Goal: Information Seeking & Learning: Check status

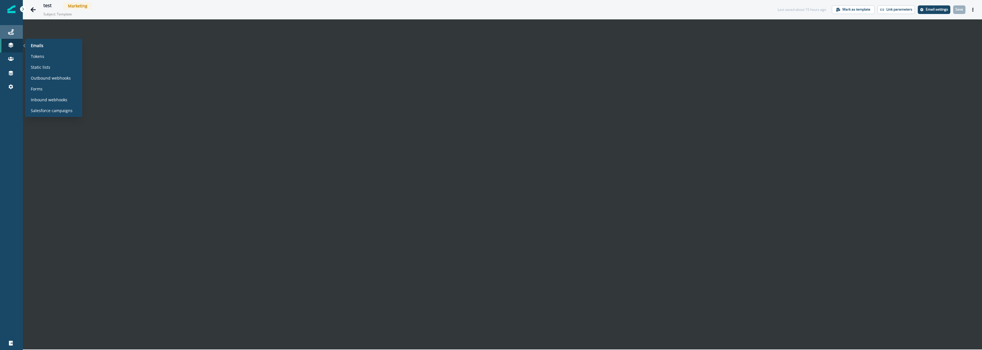
click at [10, 38] on link "Journeys" at bounding box center [11, 32] width 23 height 14
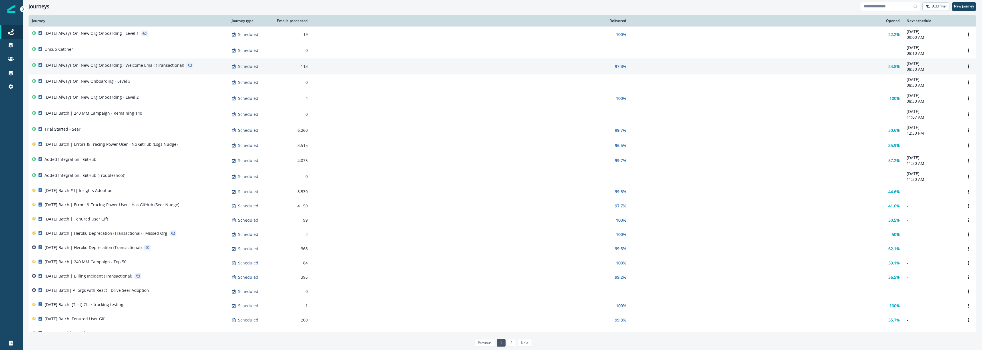
click at [173, 69] on div "[DATE] Always On: New Org Onboarding - Welcome Email (Transactional)" at bounding box center [115, 66] width 140 height 8
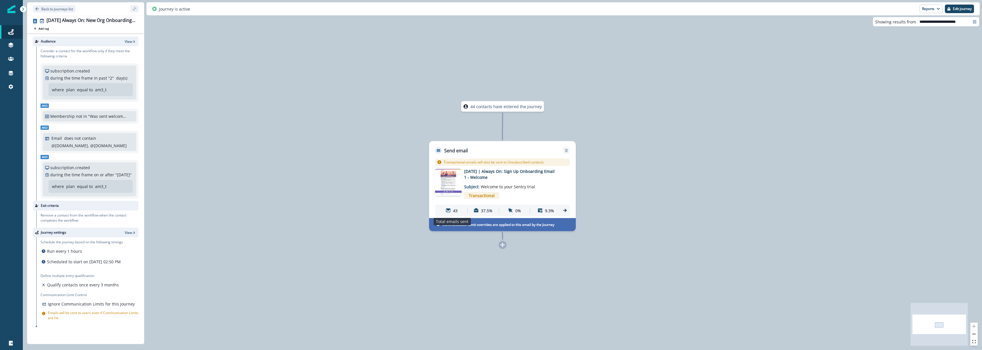
click at [455, 211] on p "43" at bounding box center [455, 210] width 5 height 6
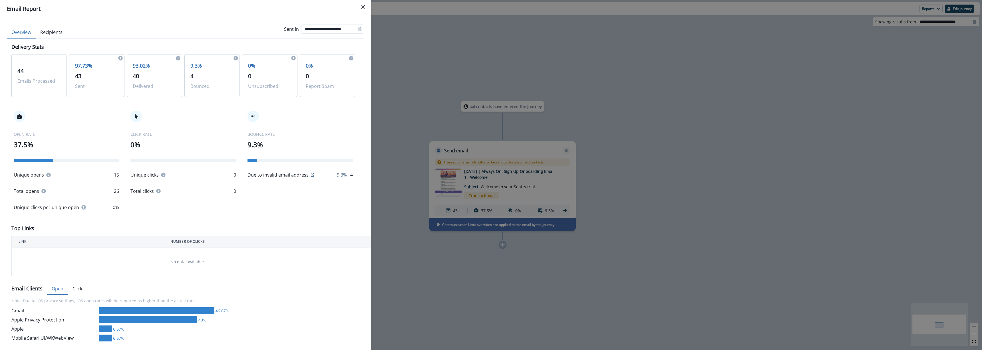
click at [63, 34] on button "Recipients" at bounding box center [51, 33] width 31 height 12
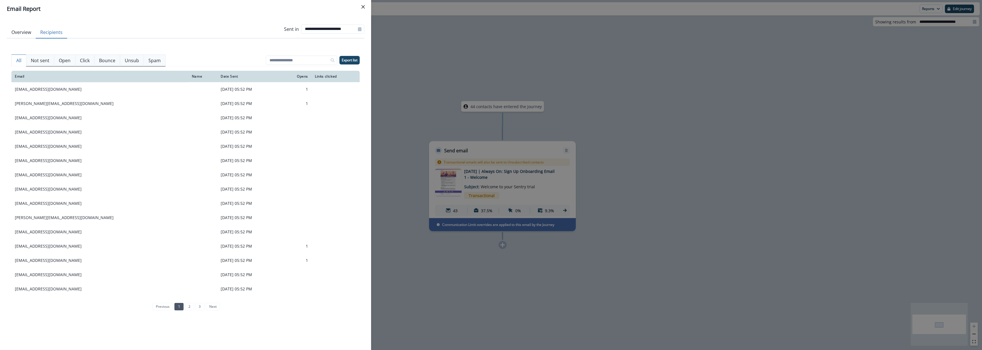
click at [460, 79] on div "**********" at bounding box center [491, 175] width 982 height 350
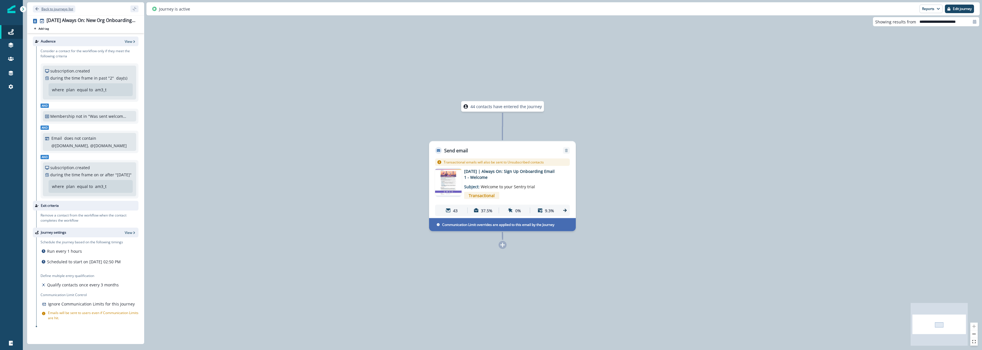
click at [51, 11] on p "Back to journeys list" at bounding box center [57, 9] width 32 height 5
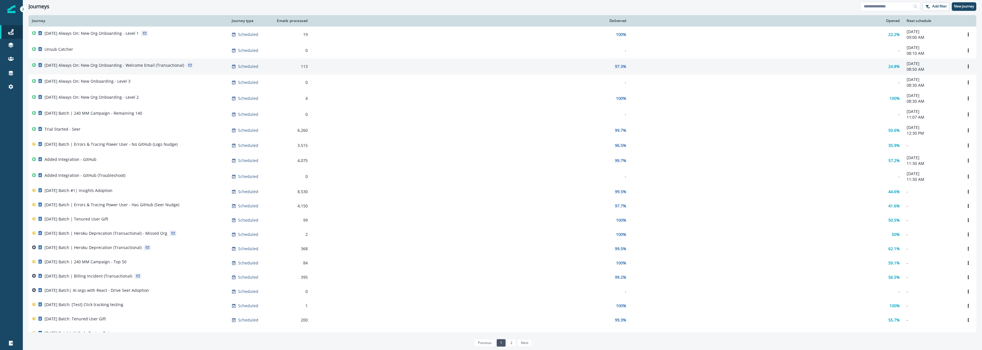
click at [144, 68] on p "[DATE] Always On: New Org Onboarding - Welcome Email (Transactional)" at bounding box center [115, 65] width 140 height 6
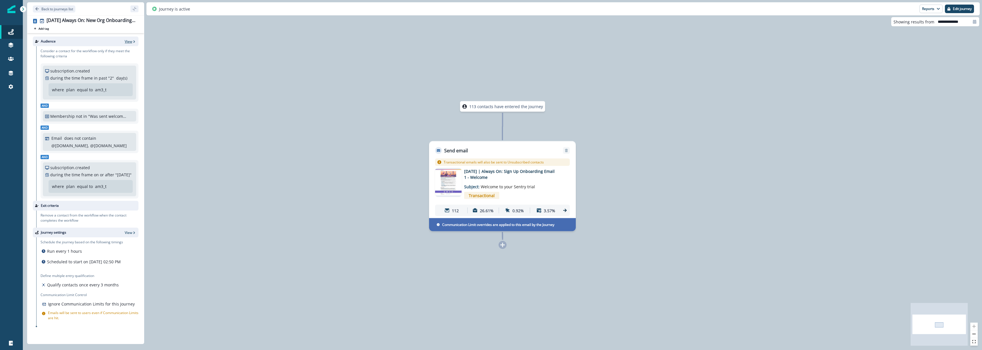
click at [130, 42] on p "View" at bounding box center [128, 41] width 7 height 5
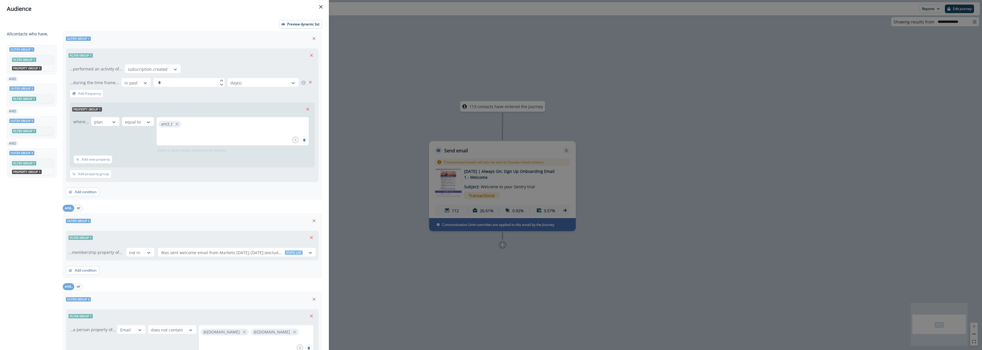
click at [371, 60] on div "Audience Preview dynamic list All contact s who have, Outer group 1 Filter grou…" at bounding box center [491, 175] width 982 height 350
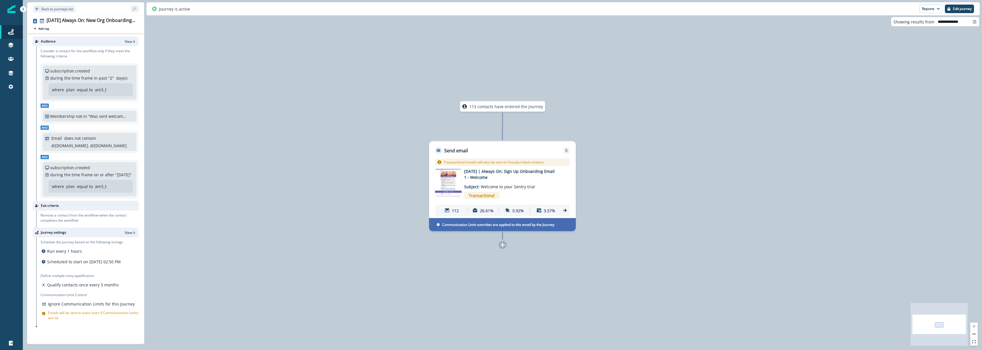
scroll to position [1, 0]
click at [493, 106] on p "113 contacts have entered the journey" at bounding box center [506, 107] width 74 height 6
click at [488, 213] on p "26.61%" at bounding box center [487, 210] width 14 height 6
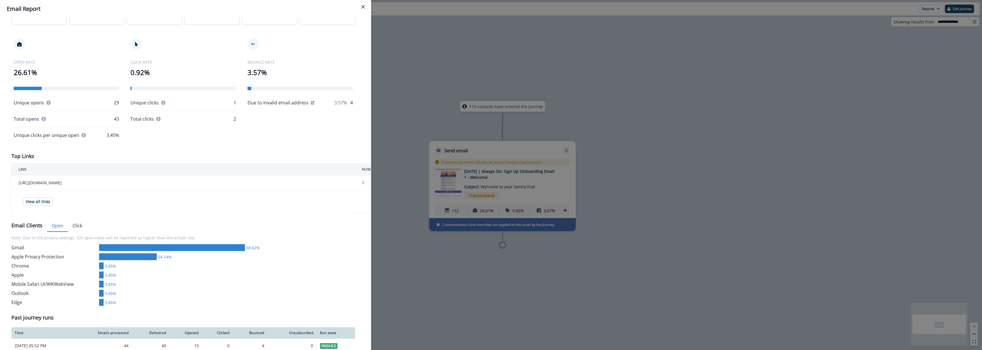
scroll to position [96, 0]
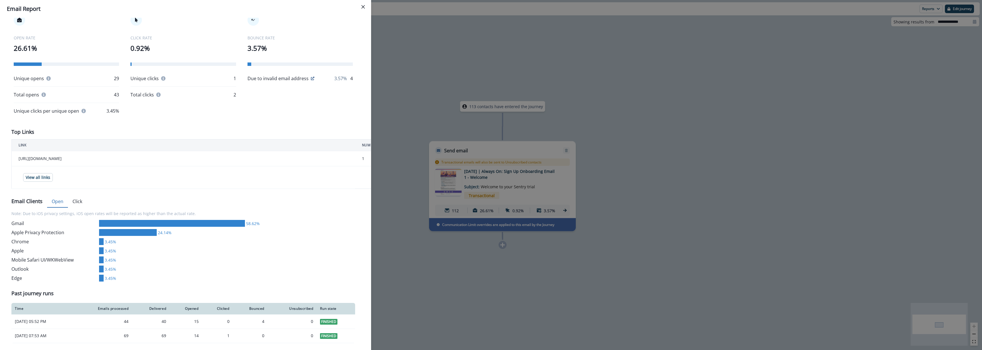
click at [479, 296] on div "**********" at bounding box center [491, 175] width 982 height 350
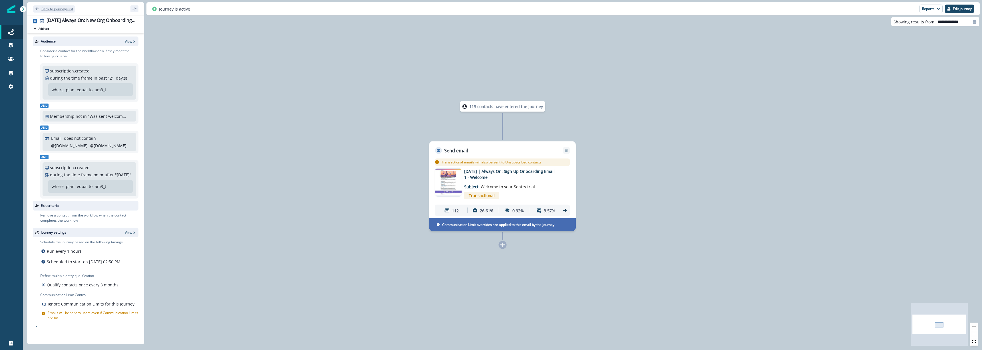
click at [52, 8] on p "Back to journeys list" at bounding box center [57, 9] width 32 height 5
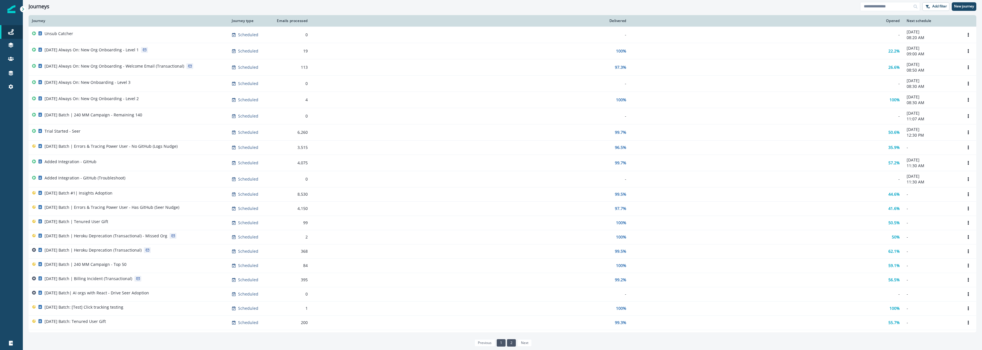
click at [510, 342] on link "2" at bounding box center [511, 342] width 9 height 7
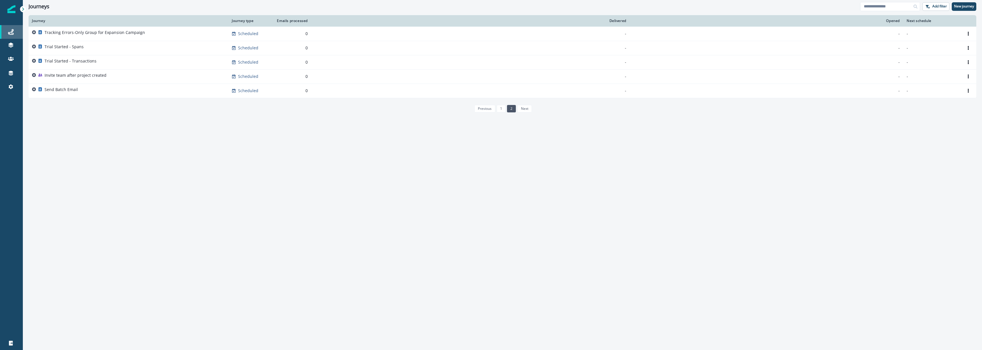
click at [13, 38] on link "Journeys" at bounding box center [11, 32] width 23 height 14
drag, startPoint x: 164, startPoint y: 150, endPoint x: 122, endPoint y: 68, distance: 91.8
click at [164, 150] on div "Journey Journey type Emails processed Delivered Opened Next schedule Tracking E…" at bounding box center [502, 182] width 959 height 334
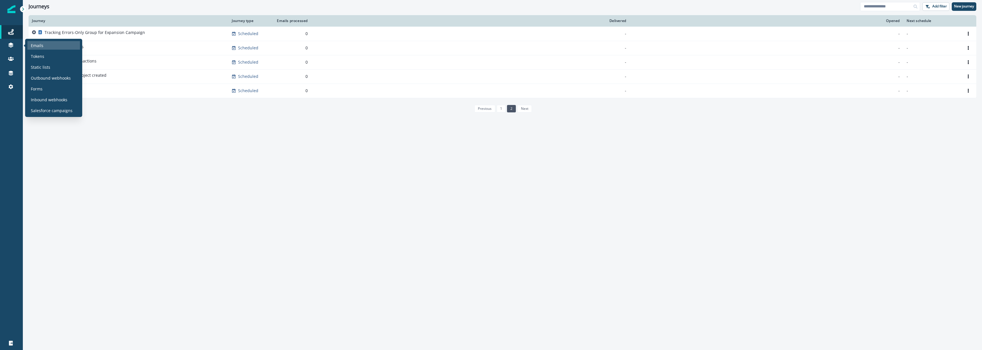
click at [37, 47] on p "Emails" at bounding box center [37, 46] width 13 height 6
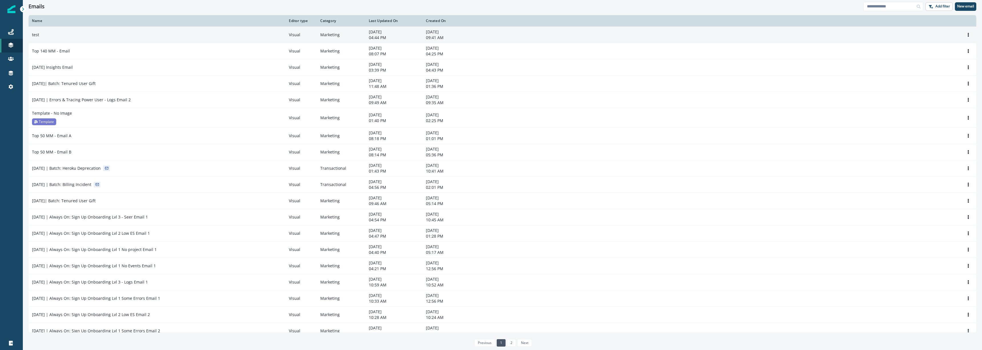
click at [150, 35] on div "test" at bounding box center [157, 35] width 250 height 6
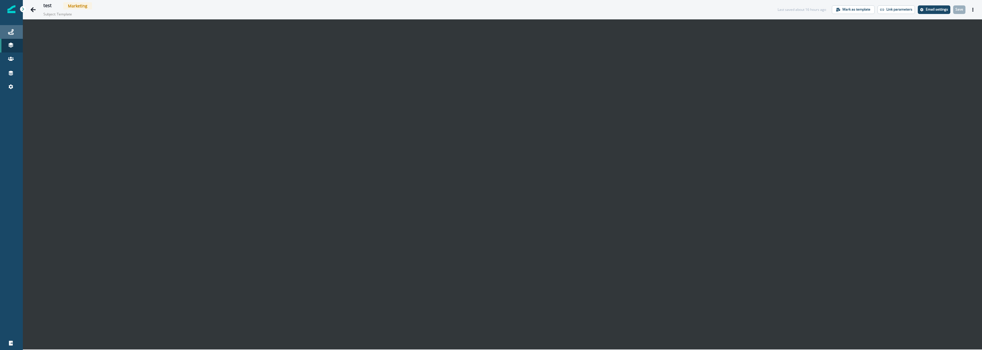
click at [14, 29] on div "Journeys" at bounding box center [11, 32] width 18 height 7
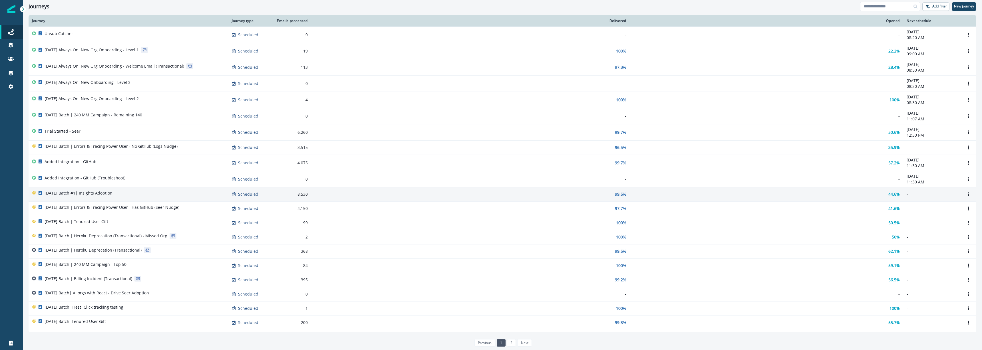
click at [180, 194] on div "[DATE] Batch #1| Insights Adoption" at bounding box center [128, 194] width 193 height 8
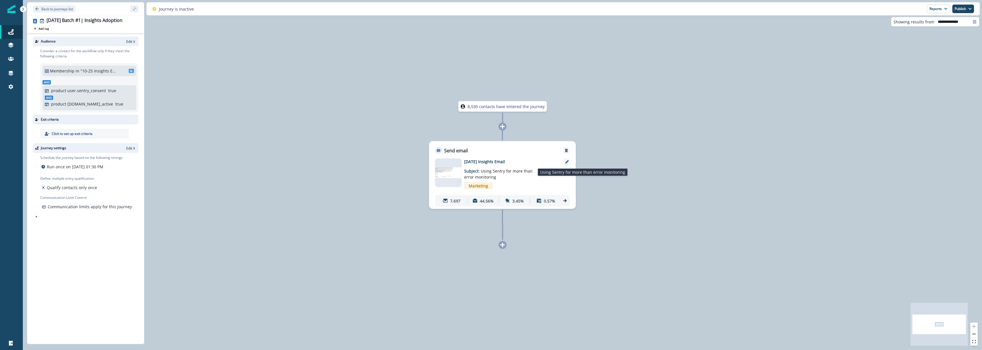
click at [527, 177] on p "Subject: Using Sentry for more than error monitoring" at bounding box center [499, 172] width 71 height 15
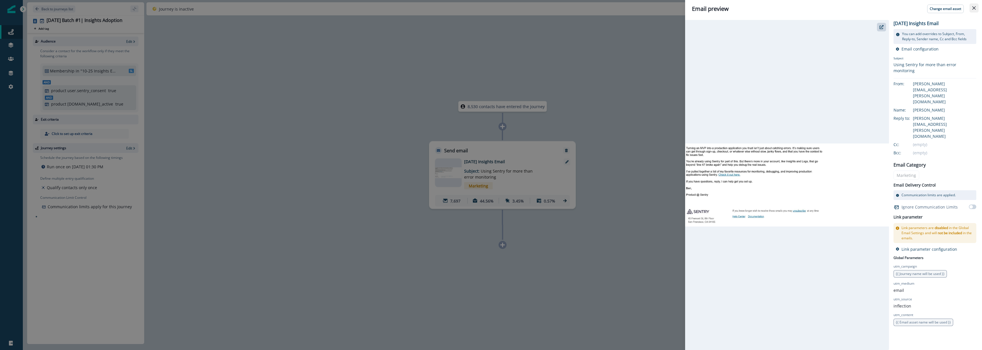
click at [974, 11] on button "Close" at bounding box center [973, 7] width 9 height 9
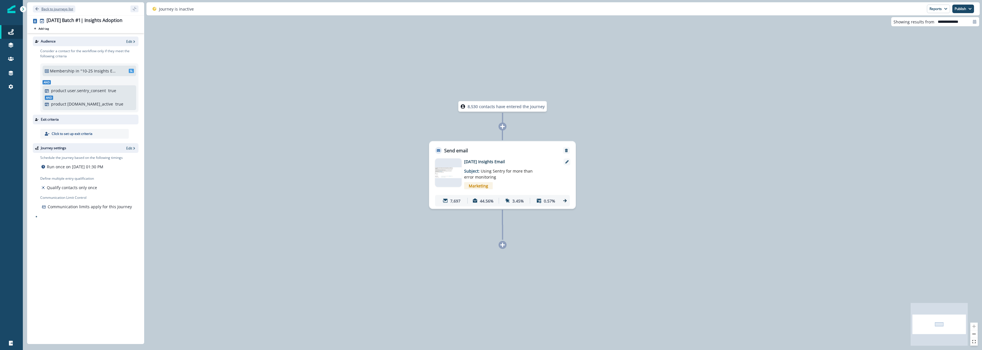
click at [50, 9] on p "Back to journeys list" at bounding box center [57, 9] width 32 height 5
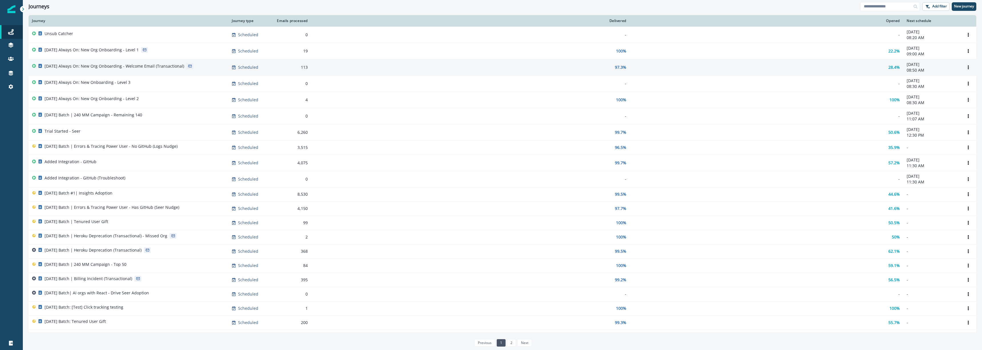
click at [139, 63] on p "[DATE] Always On: New Org Onboarding - Welcome Email (Transactional)" at bounding box center [115, 66] width 140 height 6
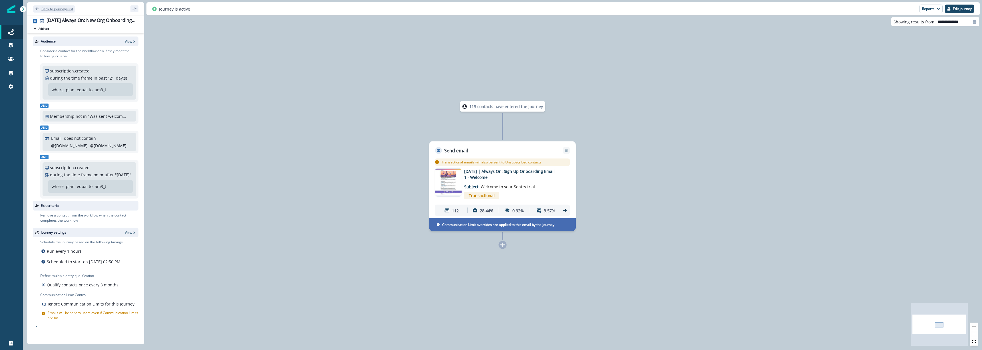
click at [51, 9] on p "Back to journeys list" at bounding box center [57, 9] width 32 height 5
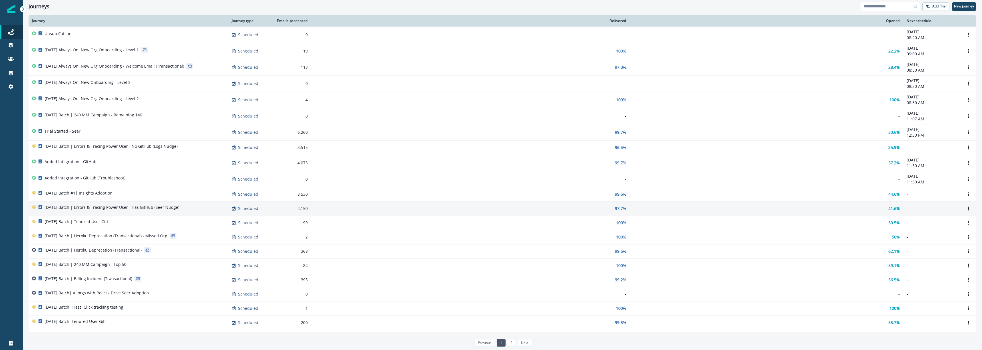
click at [211, 210] on div "[DATE] Batch | Errors & Tracing Power User - Has GitHub (Seer Nudge)" at bounding box center [128, 209] width 193 height 8
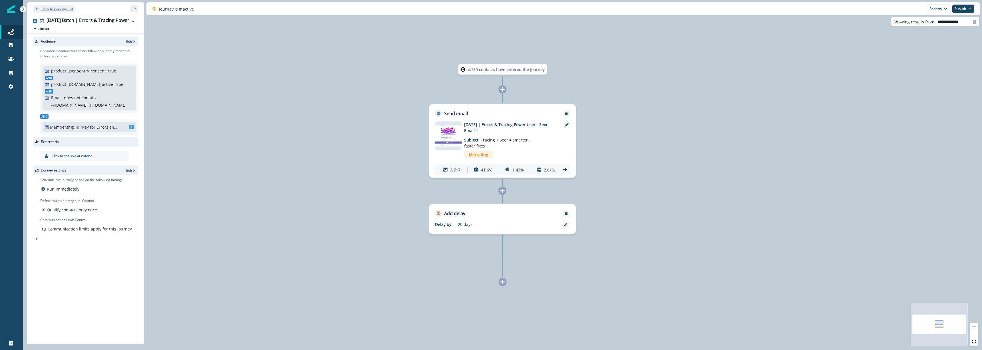
click at [45, 11] on p "Back to journeys list" at bounding box center [57, 9] width 32 height 5
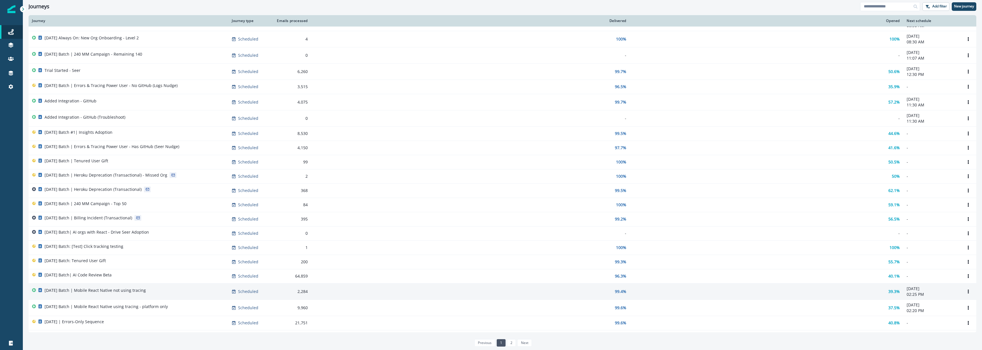
scroll to position [60, 0]
click at [146, 291] on p "[DATE] Batch | Mobile React Native not using tracing" at bounding box center [95, 291] width 101 height 6
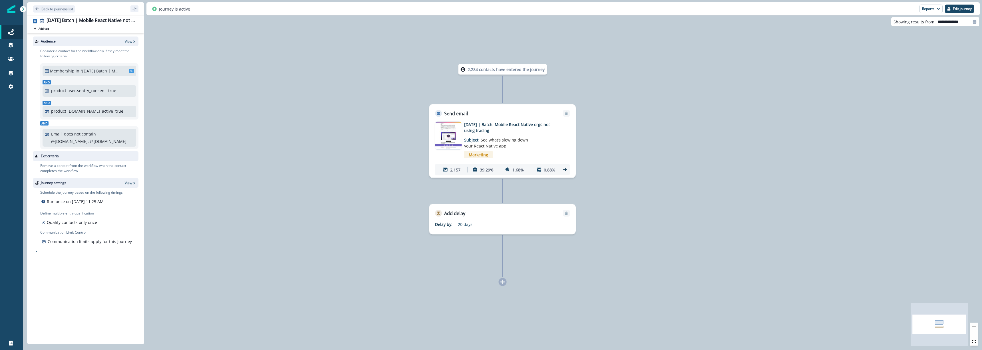
click at [452, 138] on img at bounding box center [448, 135] width 27 height 27
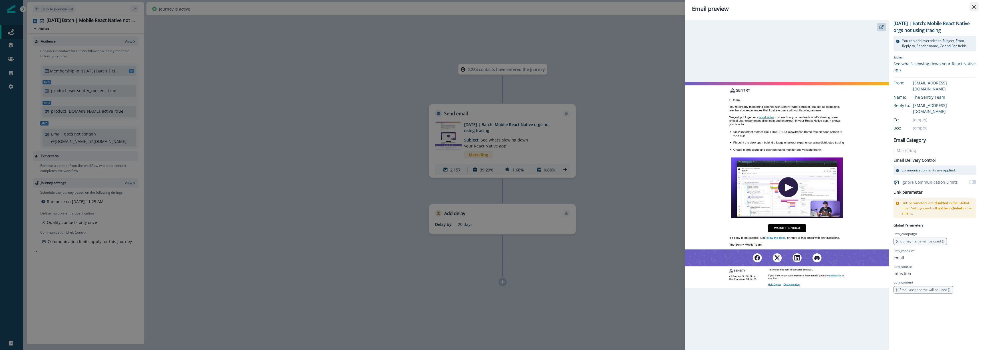
click at [975, 8] on icon "Close" at bounding box center [973, 6] width 3 height 3
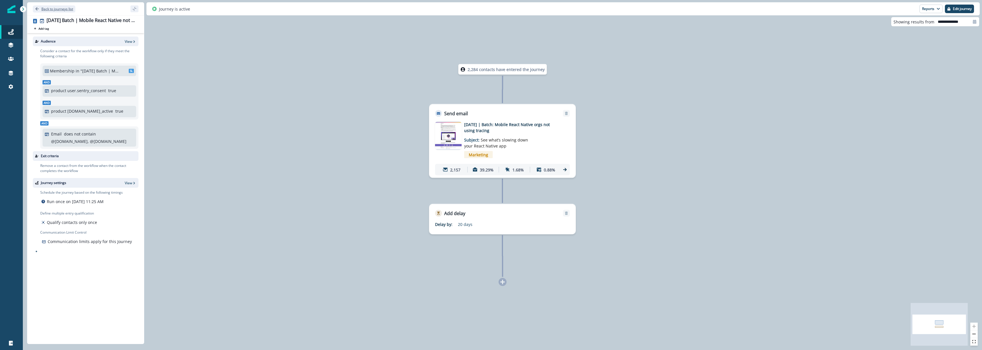
click at [46, 9] on p "Back to journeys list" at bounding box center [57, 9] width 32 height 5
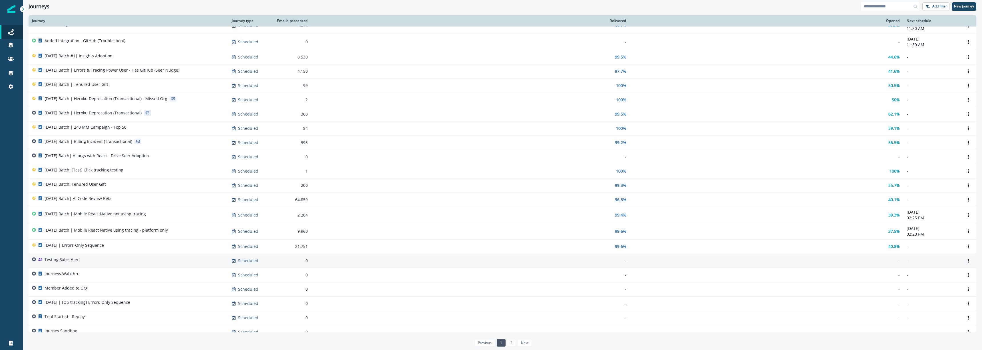
scroll to position [144, 0]
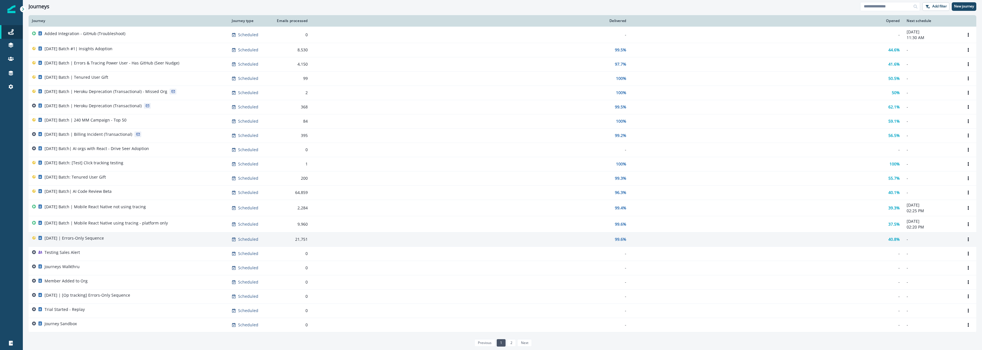
click at [104, 237] on p "[DATE] | Errors-Only Sequence" at bounding box center [74, 238] width 59 height 6
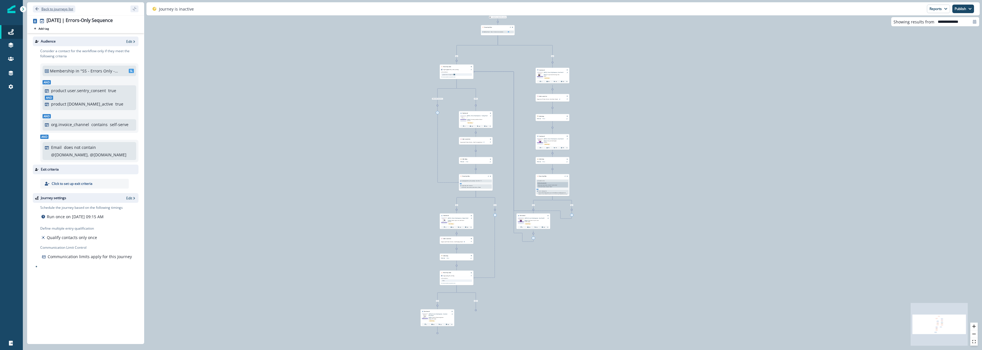
click at [66, 10] on p "Back to journeys list" at bounding box center [57, 9] width 32 height 5
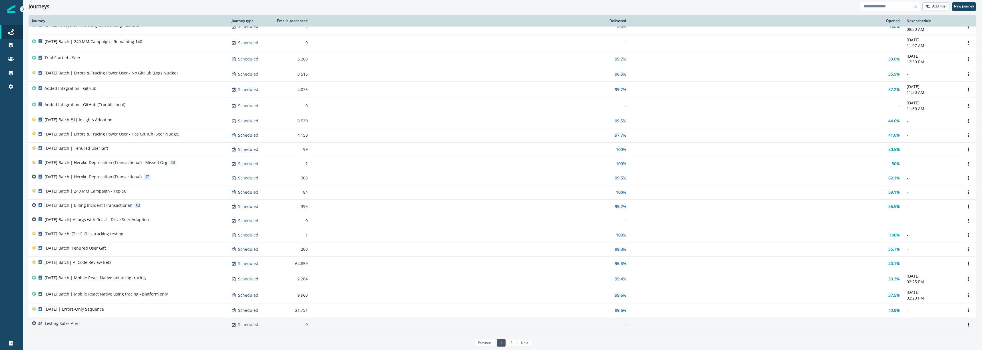
scroll to position [144, 0]
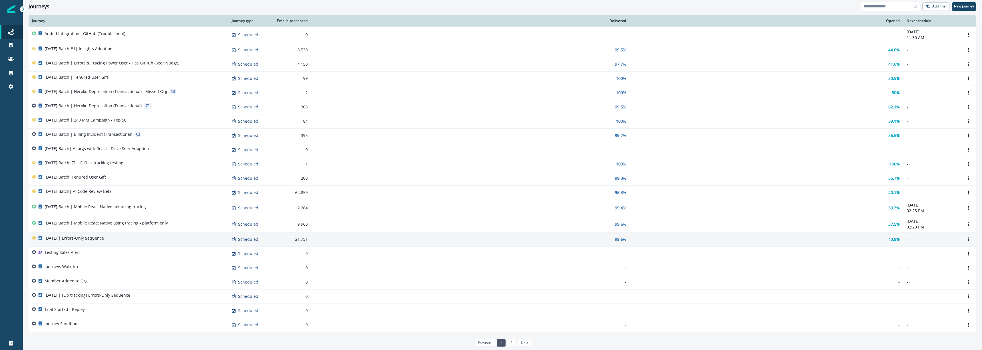
click at [182, 239] on div "[DATE] | Errors-Only Sequence" at bounding box center [128, 239] width 193 height 8
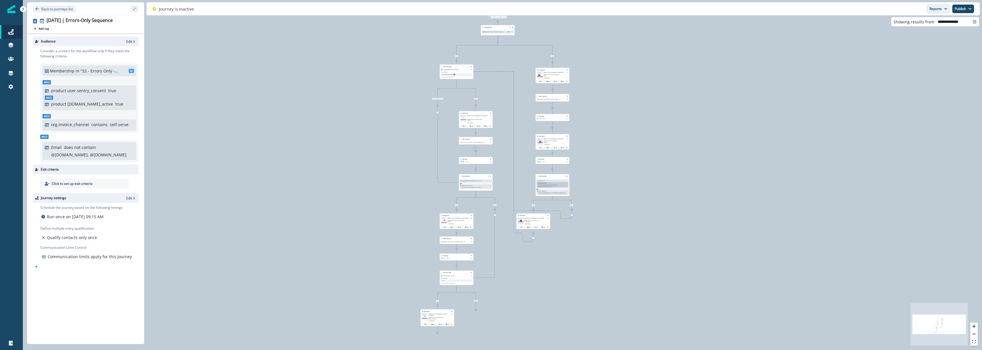
click at [942, 9] on button "Reports" at bounding box center [938, 9] width 23 height 9
click at [935, 21] on button "Email Report" at bounding box center [917, 23] width 64 height 10
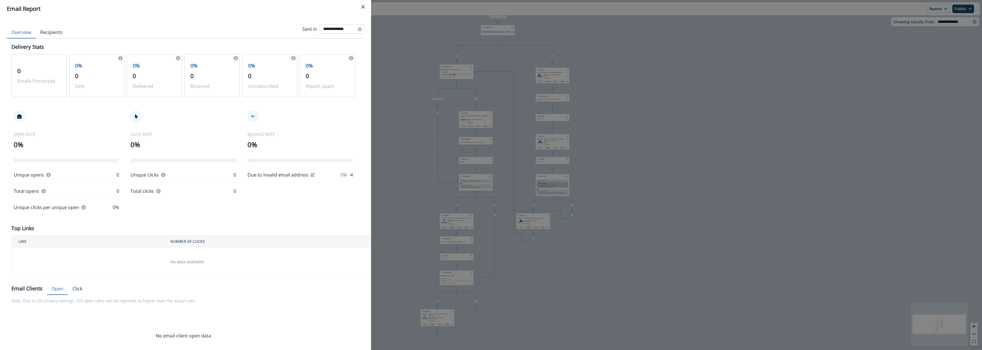
click at [353, 30] on input "**********" at bounding box center [341, 29] width 45 height 9
select select "*"
select select "****"
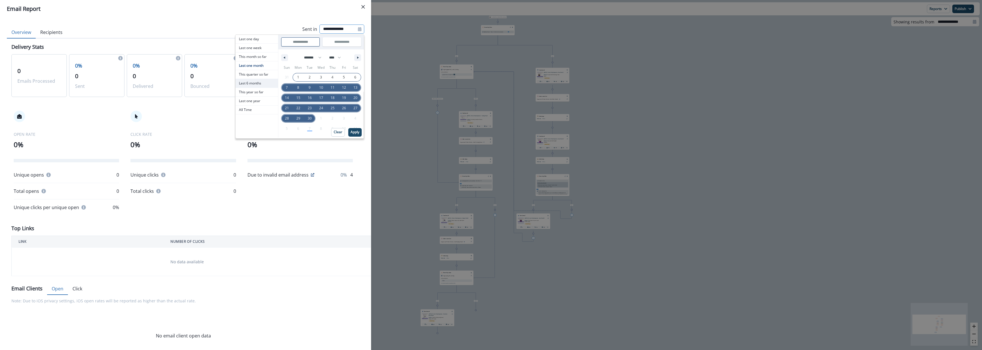
click at [259, 83] on span "Last 6 months" at bounding box center [256, 83] width 43 height 9
type input "**********"
select select "*"
click at [354, 131] on p "Apply" at bounding box center [354, 132] width 9 height 4
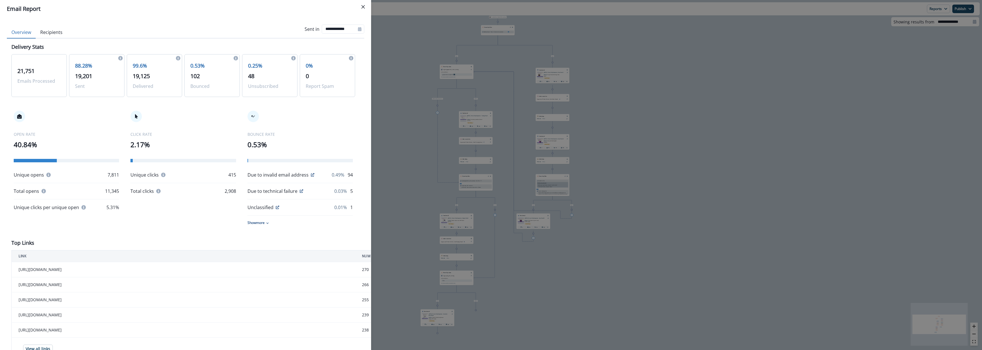
click at [612, 182] on div "**********" at bounding box center [491, 175] width 982 height 350
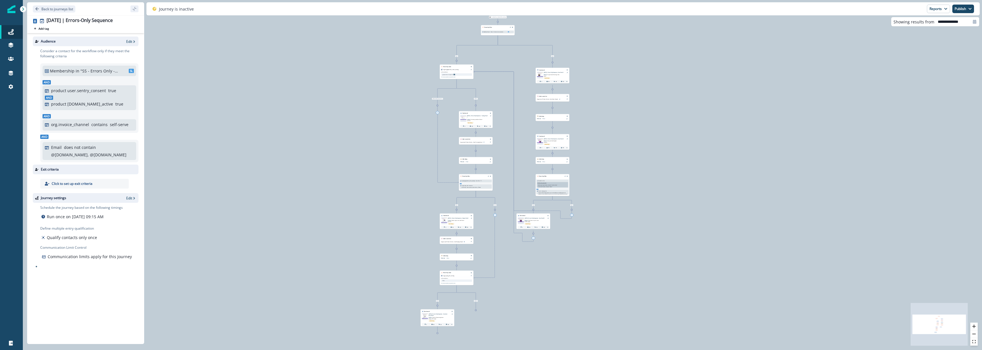
click at [11, 15] on div at bounding box center [11, 9] width 8 height 18
click at [41, 9] on button "Back to journeys list" at bounding box center [54, 8] width 43 height 7
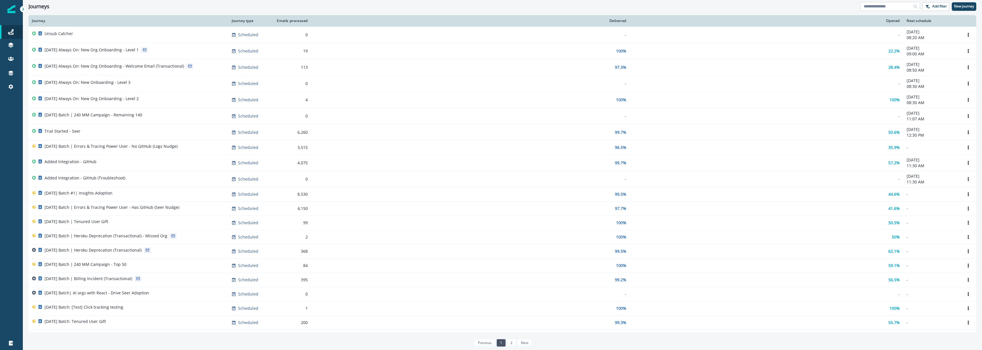
click at [875, 7] on input at bounding box center [890, 6] width 60 height 9
type input "****"
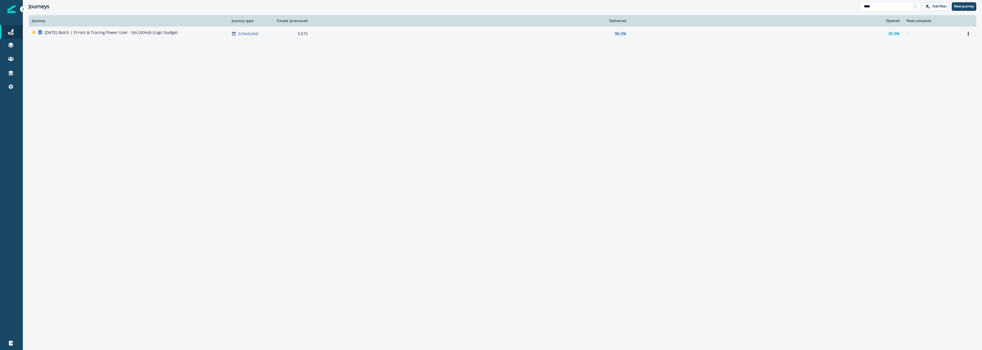
click at [278, 35] on div "3,515" at bounding box center [291, 34] width 33 height 6
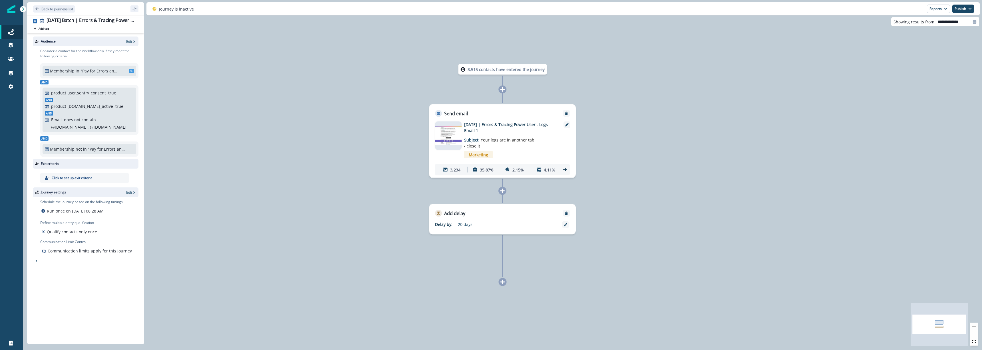
click at [498, 131] on p "[DATE] | Errors & Tracing Power User - Logs Email 1" at bounding box center [509, 128] width 91 height 12
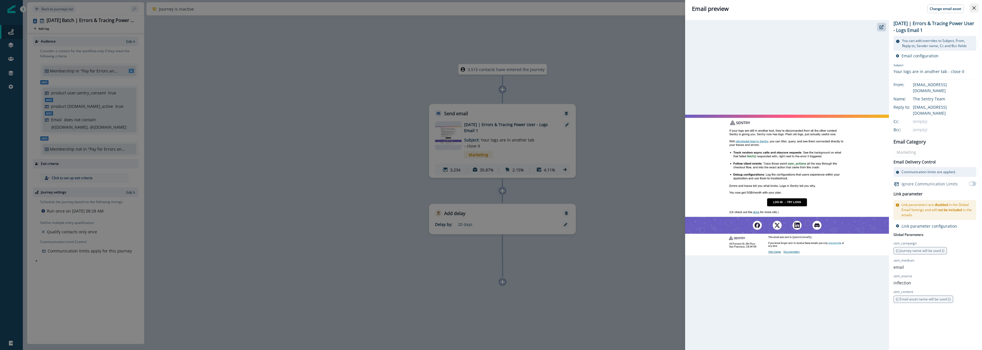
click at [972, 9] on icon "Close" at bounding box center [973, 7] width 3 height 3
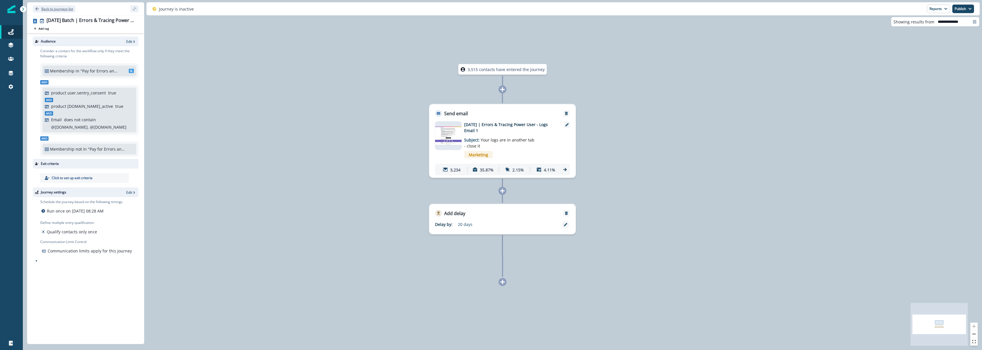
click at [49, 9] on p "Back to journeys list" at bounding box center [57, 9] width 32 height 5
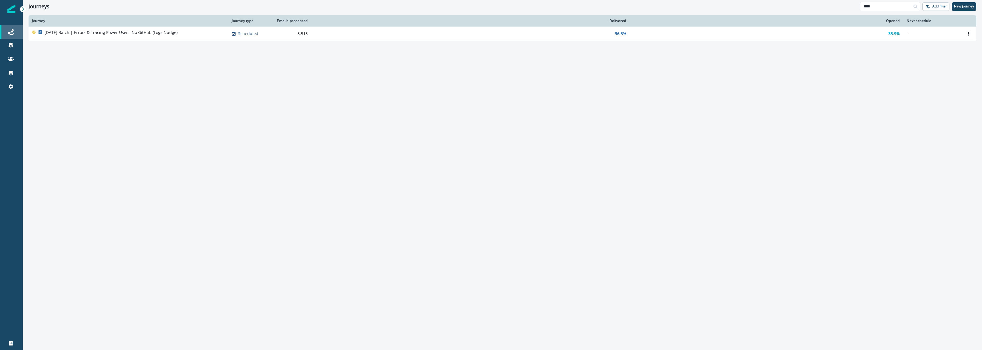
click at [19, 31] on div "Journeys" at bounding box center [11, 32] width 18 height 7
click at [10, 35] on icon at bounding box center [11, 32] width 6 height 6
click at [901, 6] on input "****" at bounding box center [890, 6] width 60 height 9
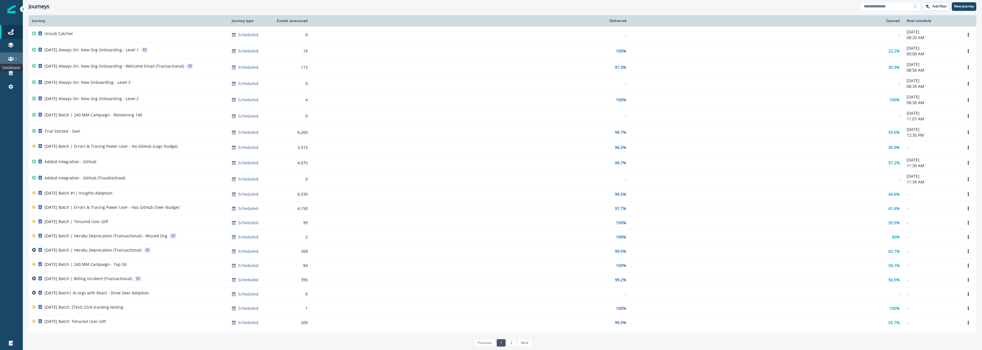
click at [11, 58] on icon at bounding box center [11, 59] width 6 height 4
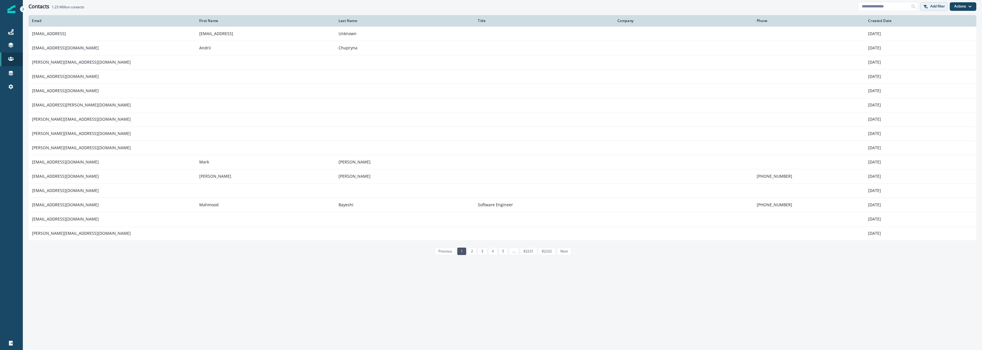
click at [940, 10] on button "Add filter" at bounding box center [933, 6] width 27 height 9
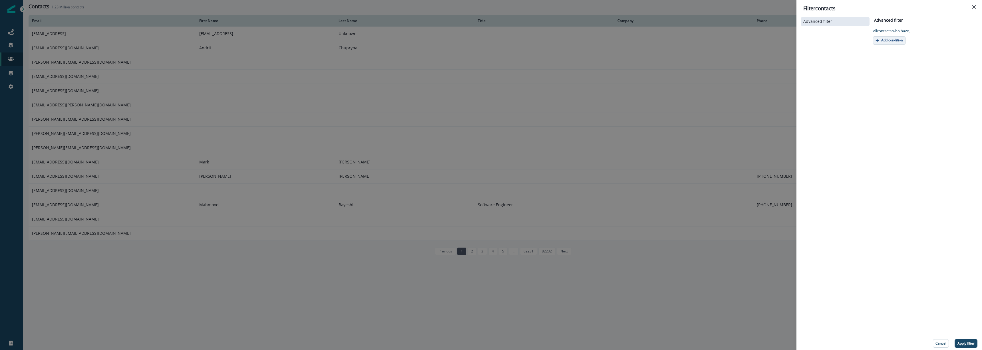
click at [902, 41] on p "Add condition" at bounding box center [892, 40] width 22 height 4
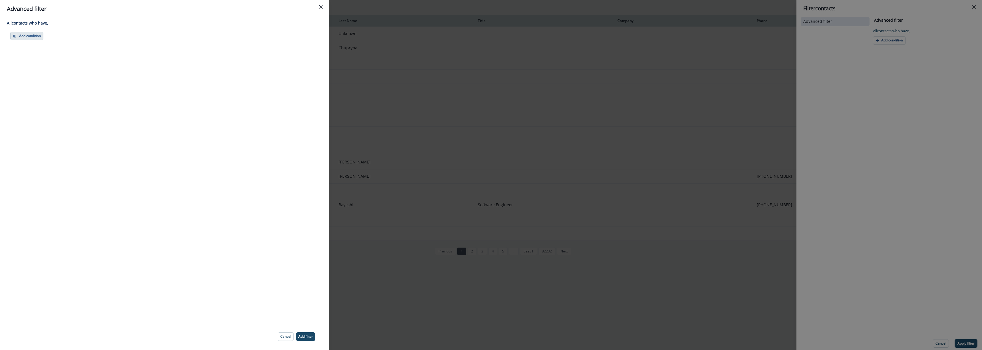
click at [30, 38] on button "Add condition" at bounding box center [26, 36] width 33 height 9
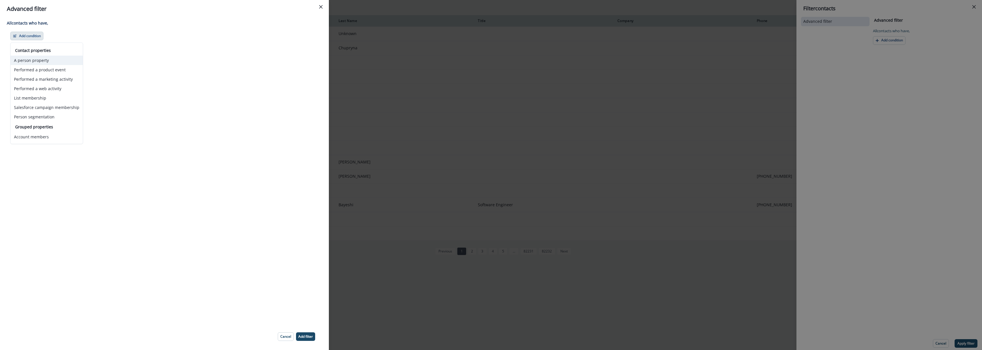
click at [41, 60] on button "A person property" at bounding box center [47, 60] width 72 height 9
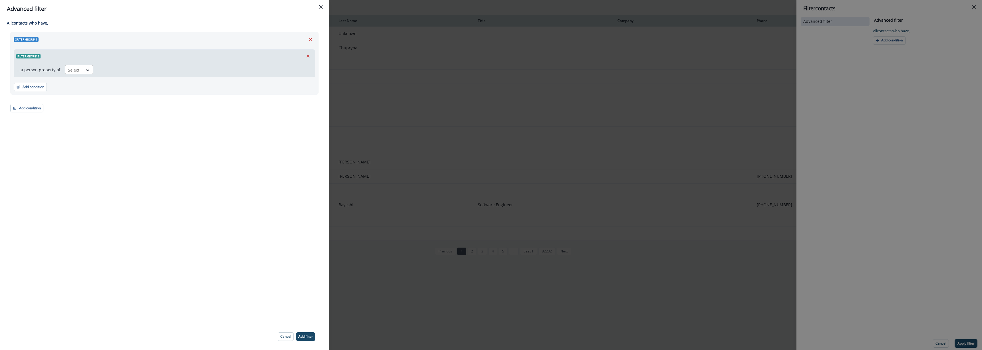
drag, startPoint x: 81, startPoint y: 65, endPoint x: 78, endPoint y: 68, distance: 4.3
click at [79, 68] on div "Select" at bounding box center [79, 69] width 29 height 9
type input "**********"
click at [320, 5] on icon "Close" at bounding box center [320, 6] width 3 height 3
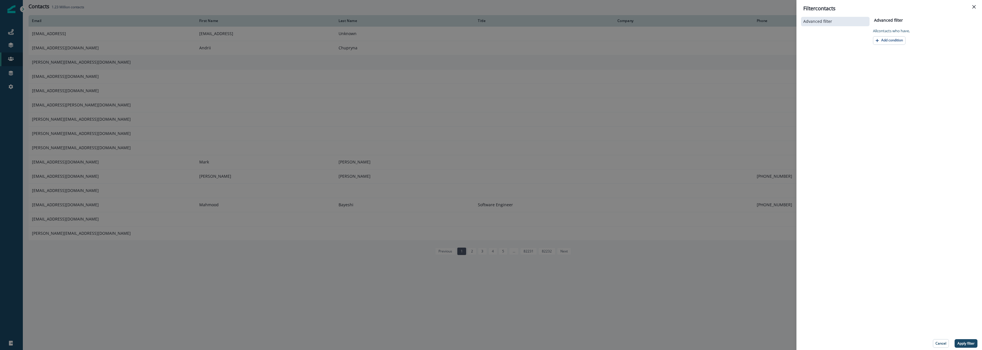
drag, startPoint x: 166, startPoint y: 104, endPoint x: 41, endPoint y: 65, distance: 131.1
click at [166, 103] on div "Filter contacts Advanced filter Advanced filter Clear All contact s who have, A…" at bounding box center [491, 175] width 982 height 350
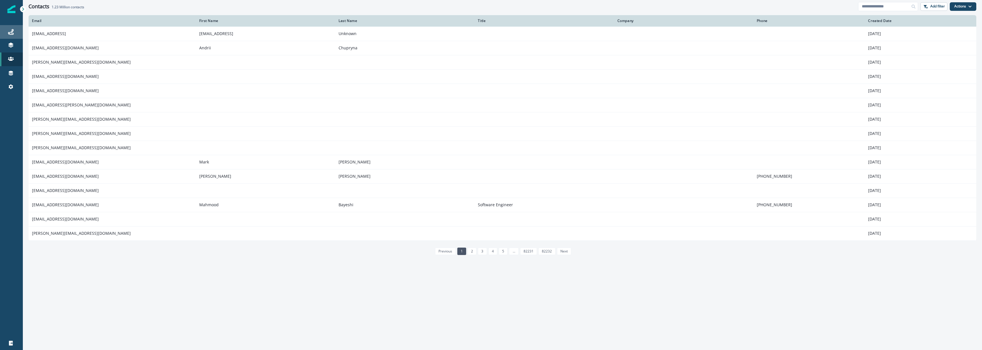
click at [10, 29] on div "Journeys" at bounding box center [11, 32] width 18 height 7
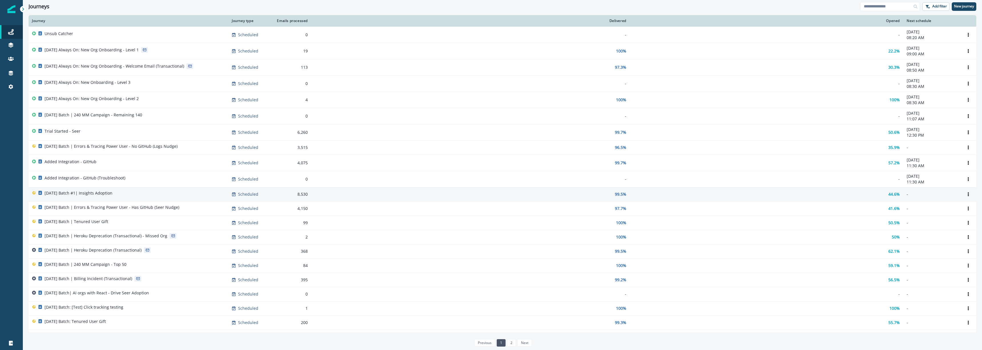
click at [123, 196] on div "[DATE] Batch #1| Insights Adoption" at bounding box center [128, 194] width 193 height 8
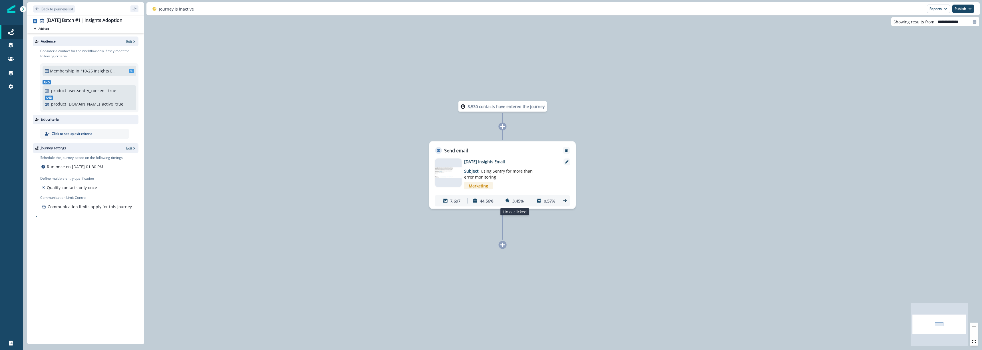
click at [519, 199] on p "3.45%" at bounding box center [517, 201] width 11 height 6
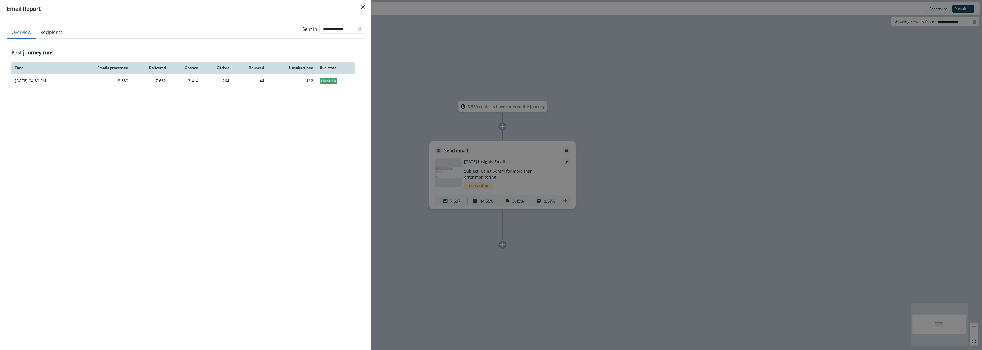
click at [54, 34] on button "Recipients" at bounding box center [51, 33] width 31 height 12
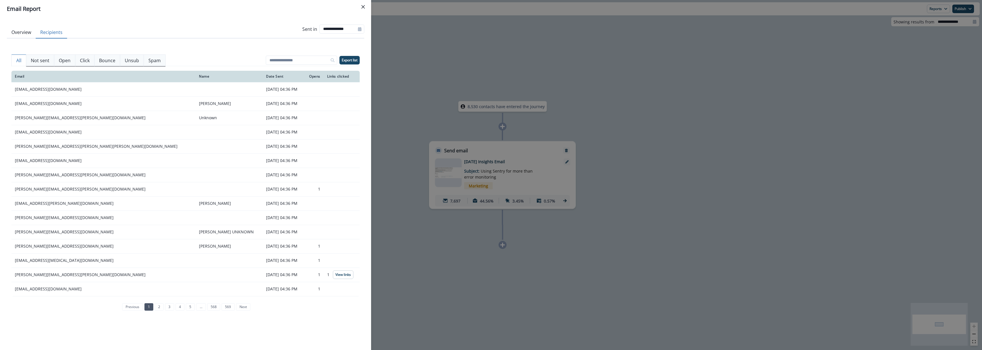
click at [573, 142] on div "**********" at bounding box center [491, 175] width 982 height 350
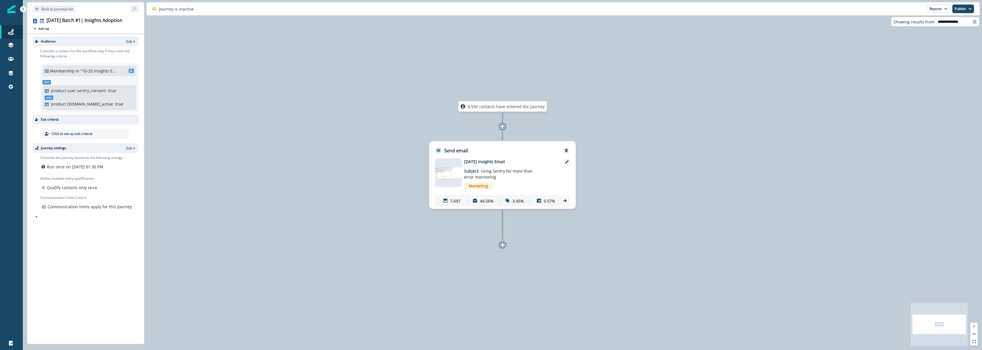
click at [96, 71] on p ""10-25 Insights Email List"" at bounding box center [99, 71] width 39 height 6
click at [232, 100] on div "8,530 contacts have entered the journey Send email Email asset changed, journey…" at bounding box center [502, 175] width 959 height 350
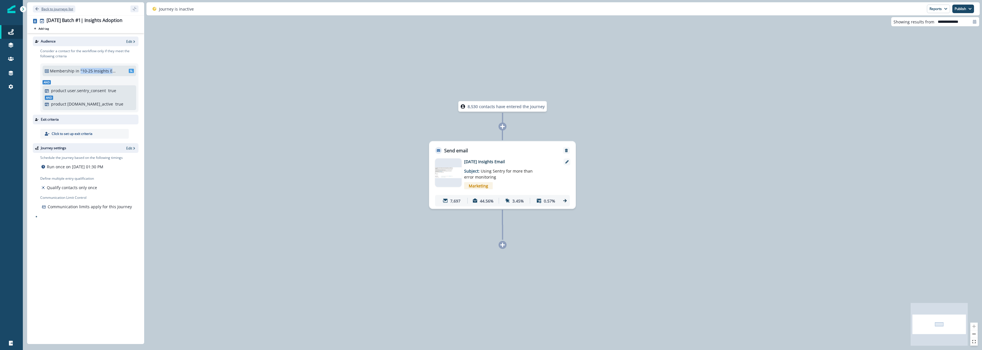
click at [41, 8] on button "Back to journeys list" at bounding box center [54, 8] width 43 height 7
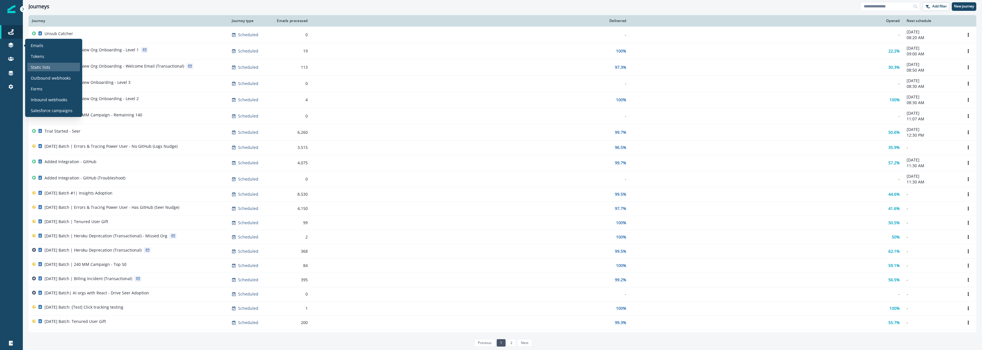
click at [43, 68] on p "Static lists" at bounding box center [40, 67] width 19 height 6
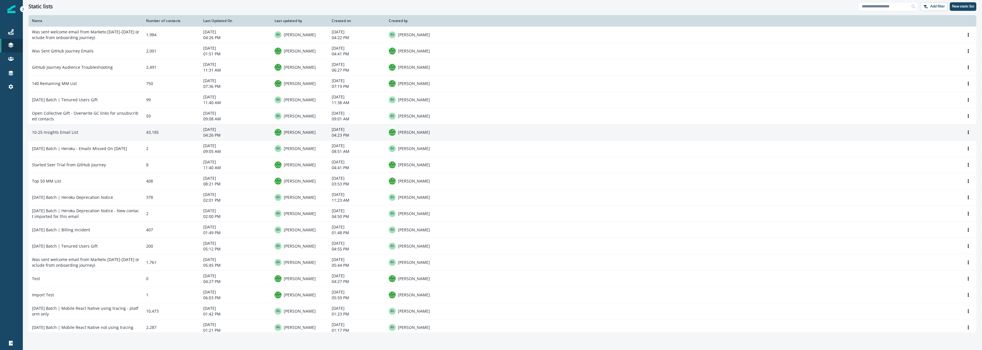
click at [193, 128] on td "43,185" at bounding box center [171, 132] width 57 height 16
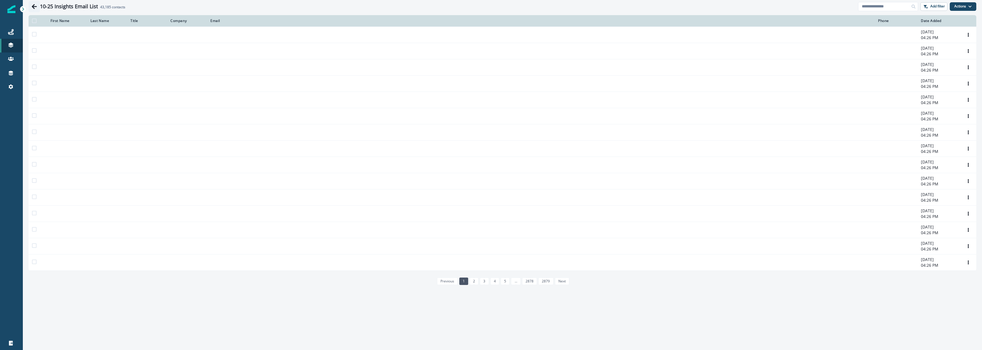
click at [36, 6] on icon "Go back" at bounding box center [34, 6] width 5 height 5
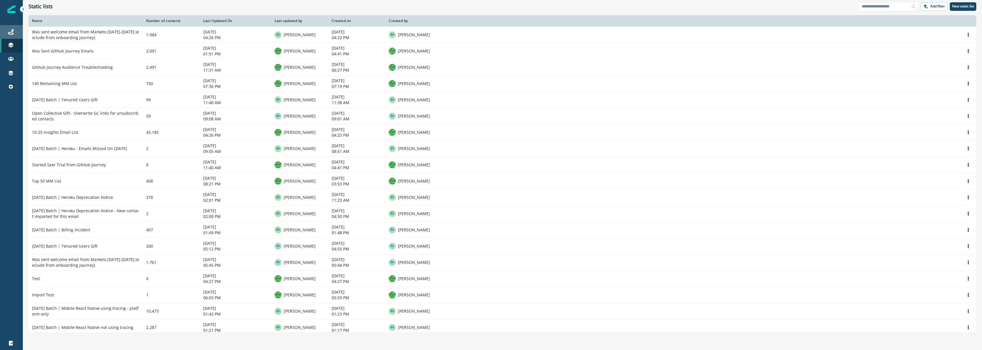
click at [9, 26] on link "Journeys" at bounding box center [11, 32] width 23 height 14
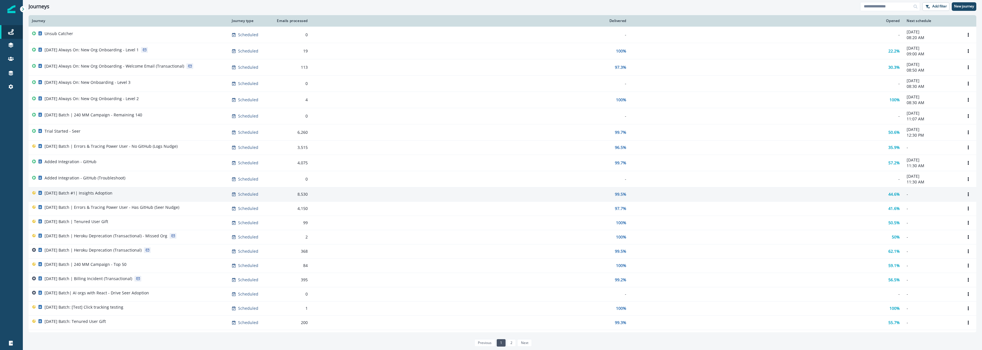
click at [124, 193] on div "[DATE] Batch #1| Insights Adoption" at bounding box center [128, 194] width 193 height 8
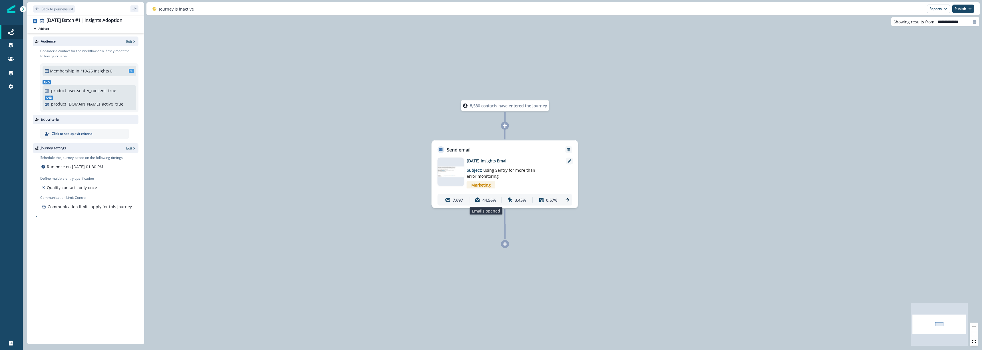
click at [486, 198] on p "44.56%" at bounding box center [489, 200] width 14 height 6
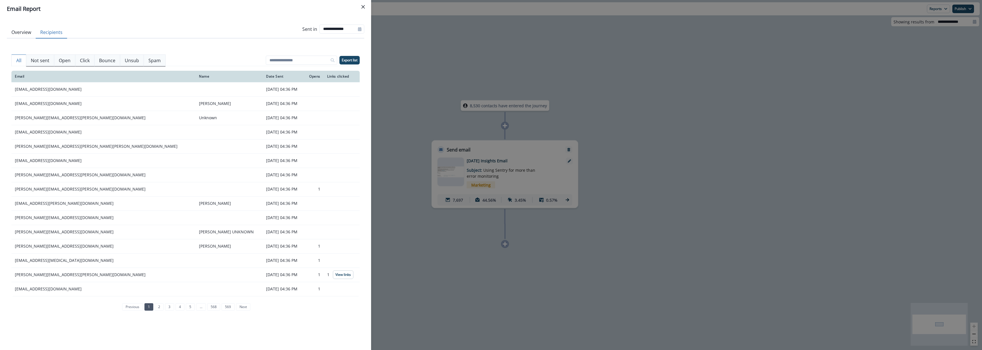
click at [53, 35] on button "Recipients" at bounding box center [51, 33] width 31 height 12
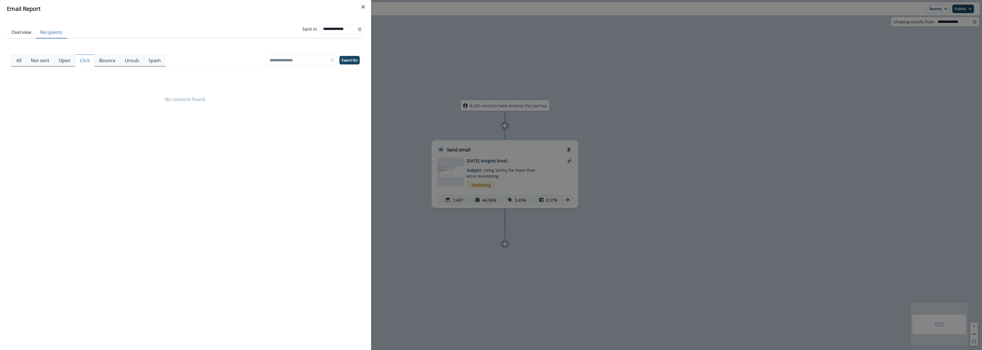
click at [92, 62] on button "Click" at bounding box center [84, 61] width 19 height 12
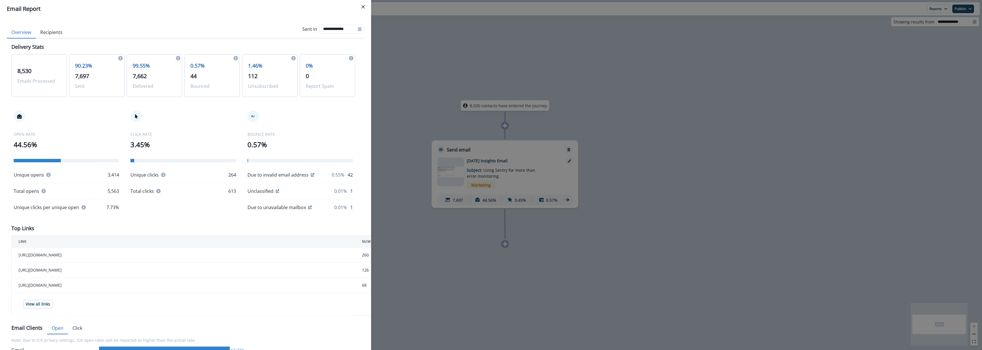
click at [26, 31] on button "Overview" at bounding box center [21, 33] width 29 height 12
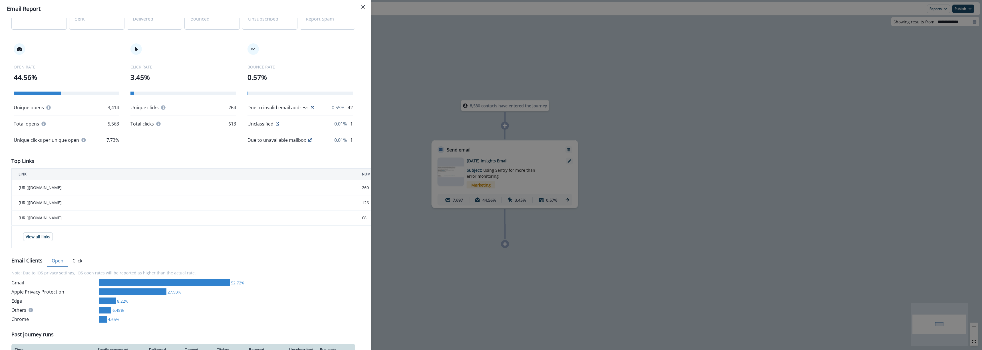
scroll to position [94, 0]
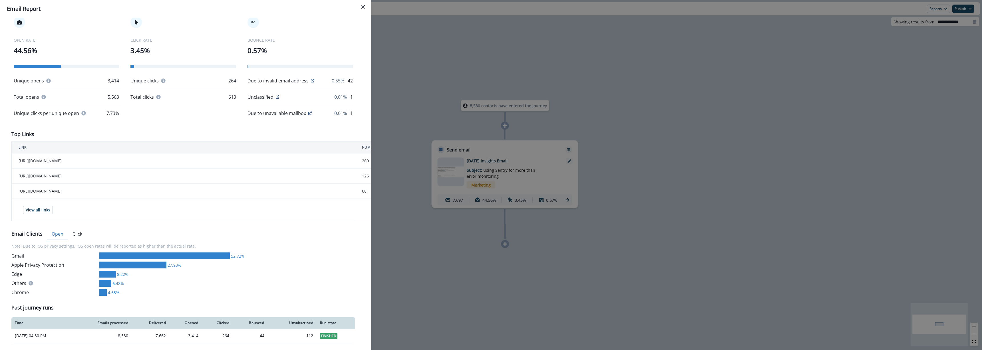
click at [103, 162] on td "[URL][DOMAIN_NAME]" at bounding box center [183, 161] width 343 height 15
copy td "[URL][DOMAIN_NAME]"
